Goal: Information Seeking & Learning: Find specific fact

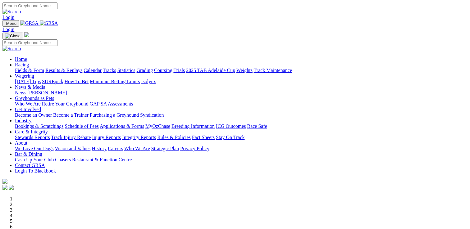
scroll to position [217, 0]
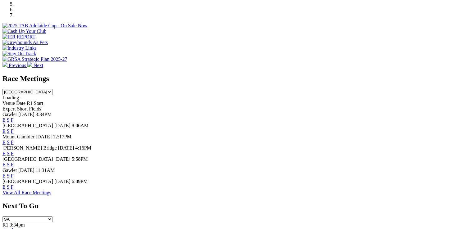
click at [14, 190] on link "F" at bounding box center [12, 186] width 3 height 5
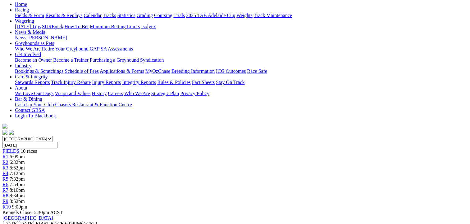
scroll to position [93, 0]
